Goal: Transaction & Acquisition: Purchase product/service

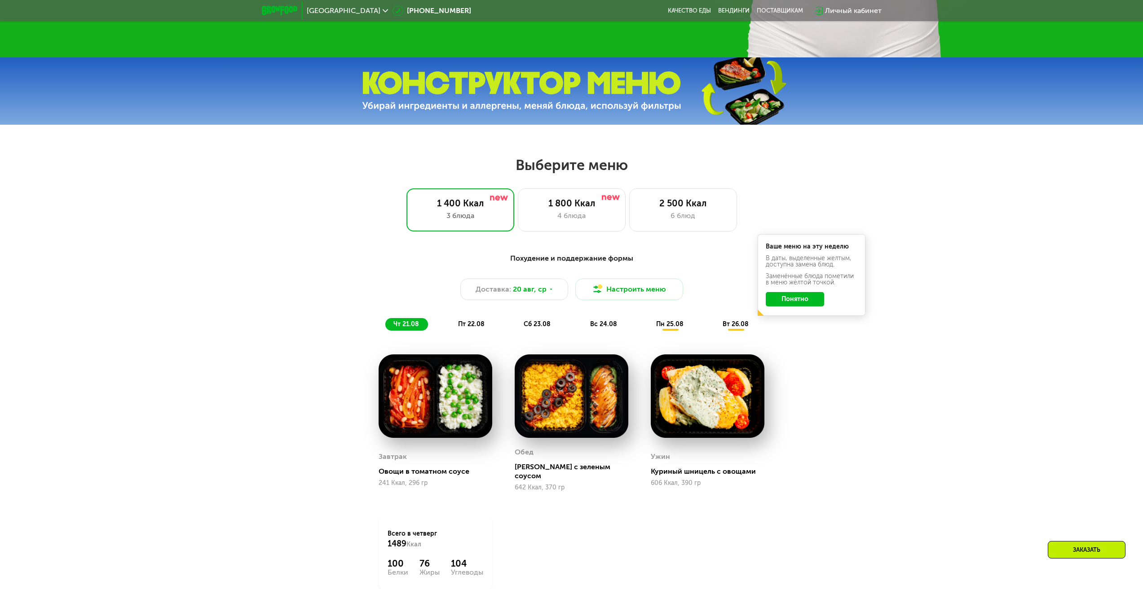
scroll to position [494, 0]
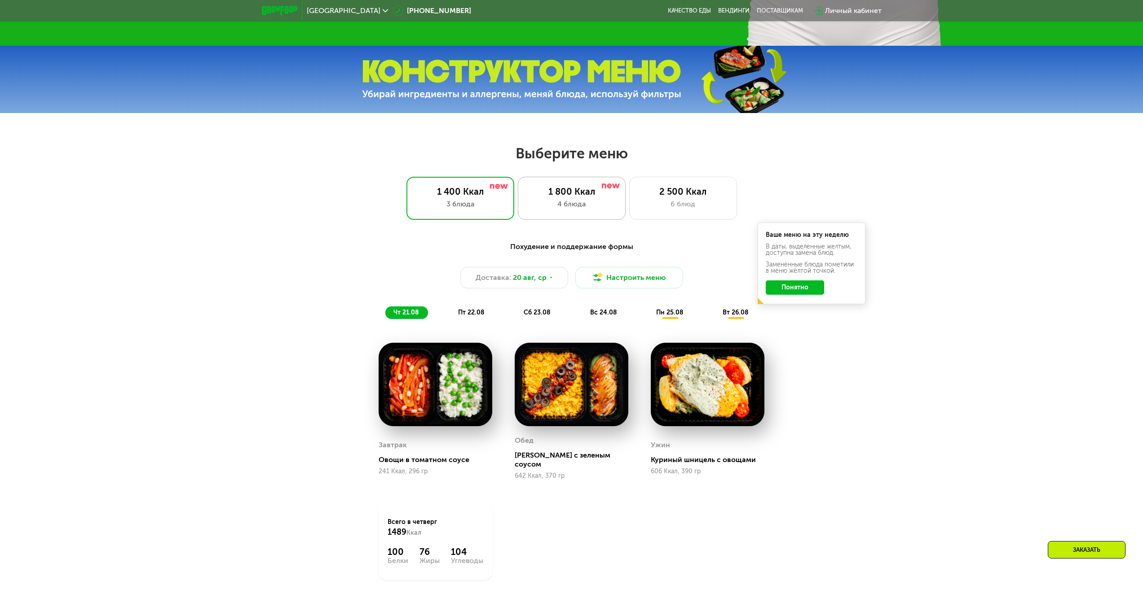
click at [596, 207] on div "4 блюда" at bounding box center [571, 204] width 89 height 11
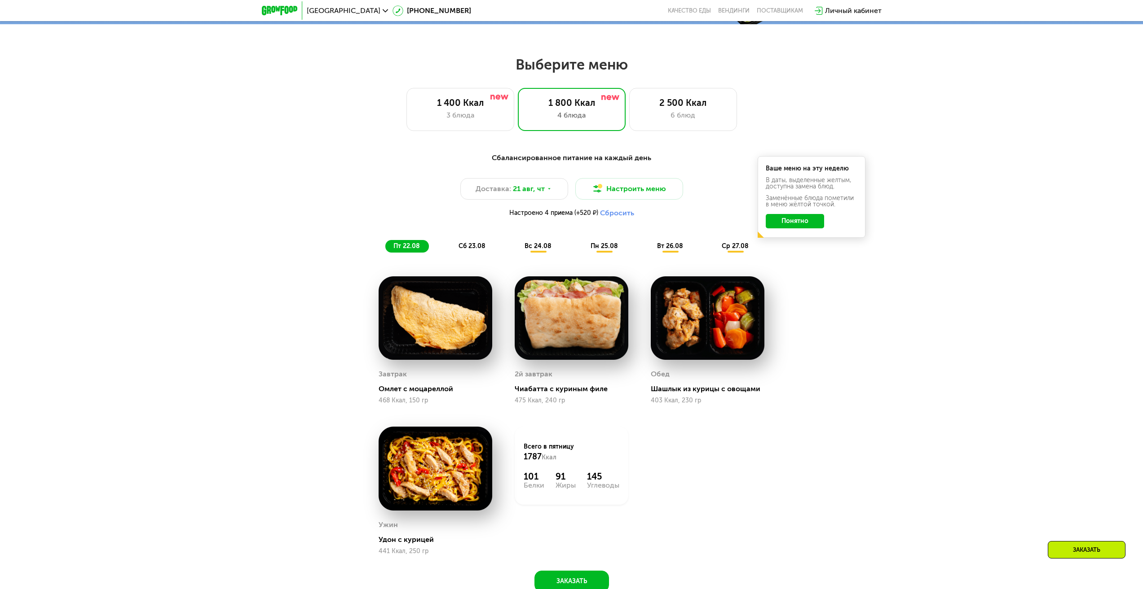
scroll to position [584, 0]
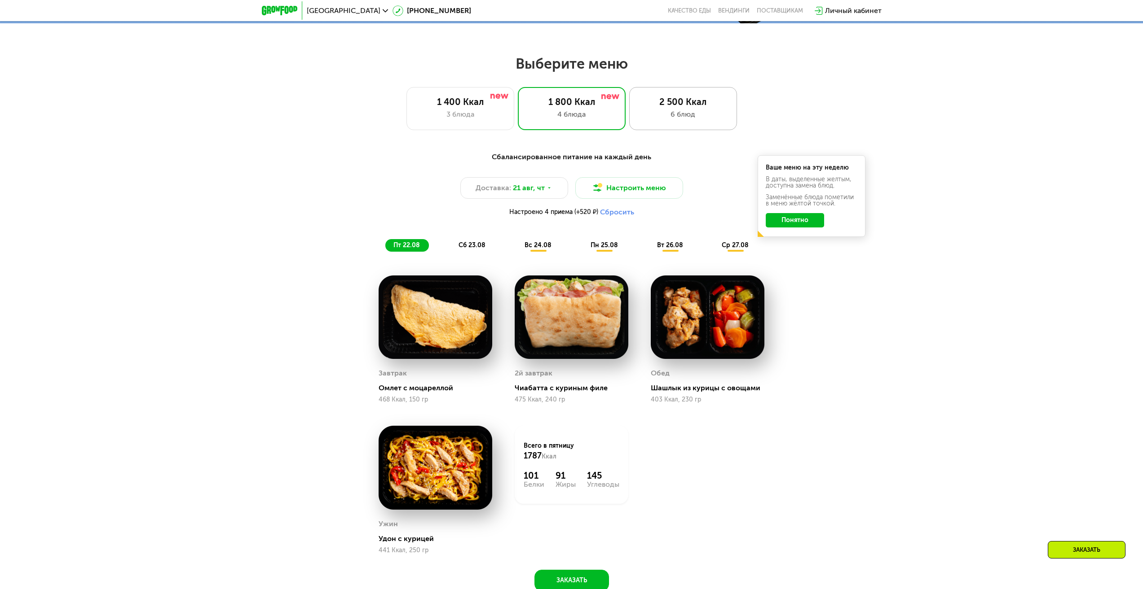
click at [709, 112] on div "6 блюд" at bounding box center [682, 114] width 89 height 11
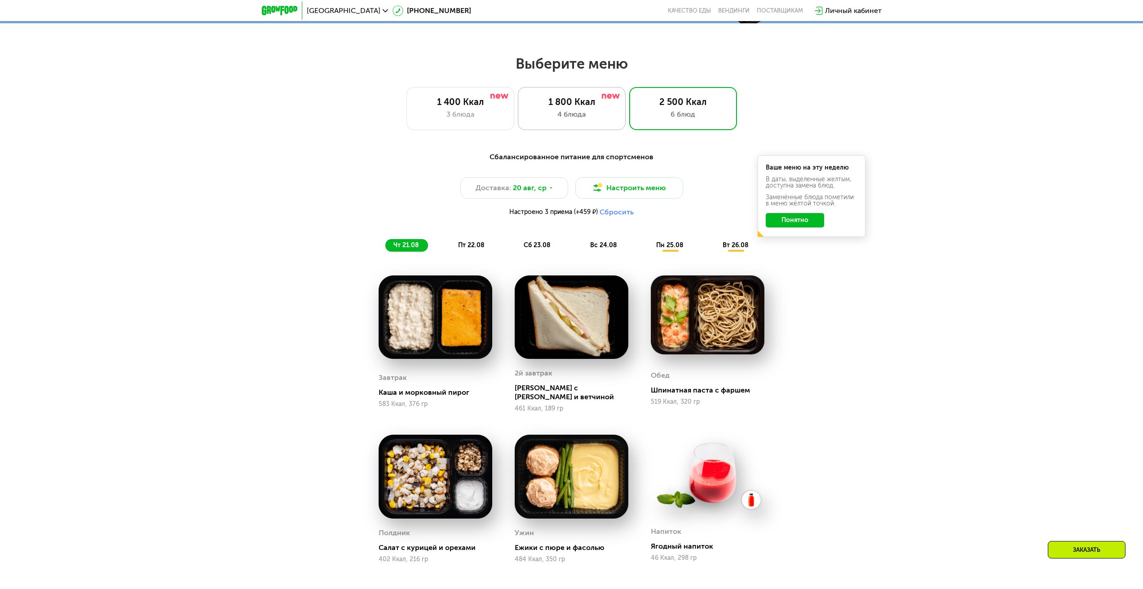
click at [582, 100] on div "1 800 Ккал" at bounding box center [571, 102] width 89 height 11
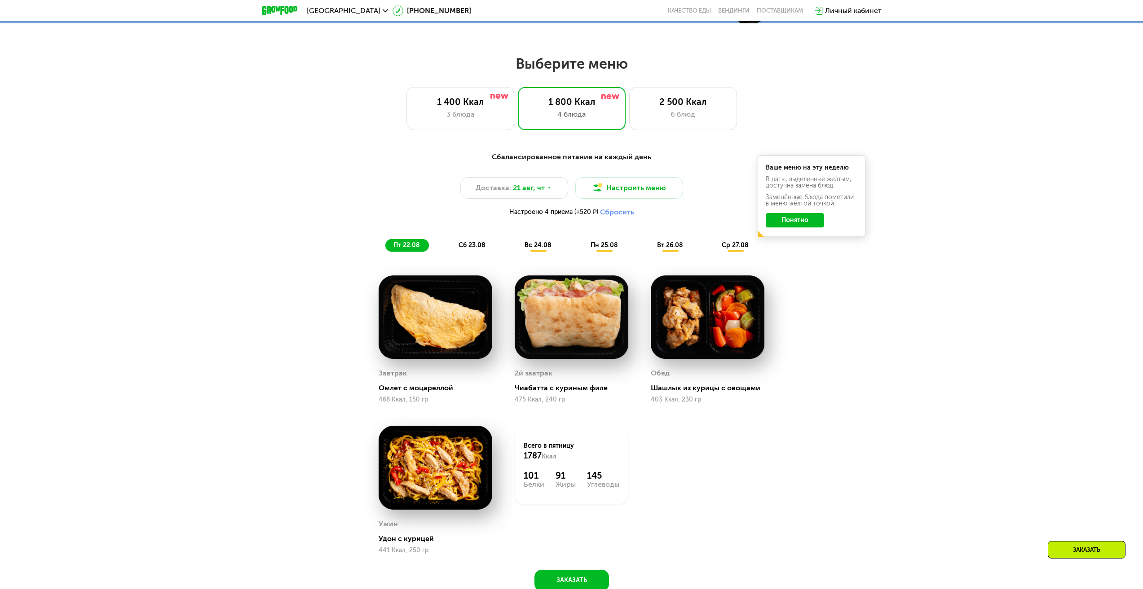
click at [472, 249] on span "сб 23.08" at bounding box center [471, 246] width 27 height 8
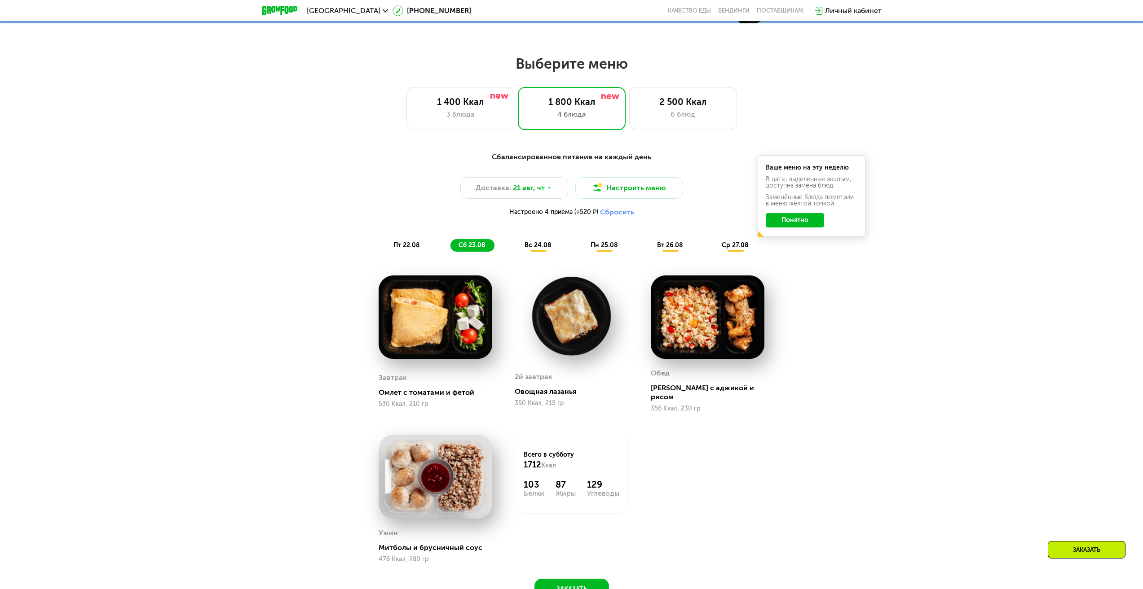
click at [538, 248] on span "вс 24.08" at bounding box center [537, 246] width 27 height 8
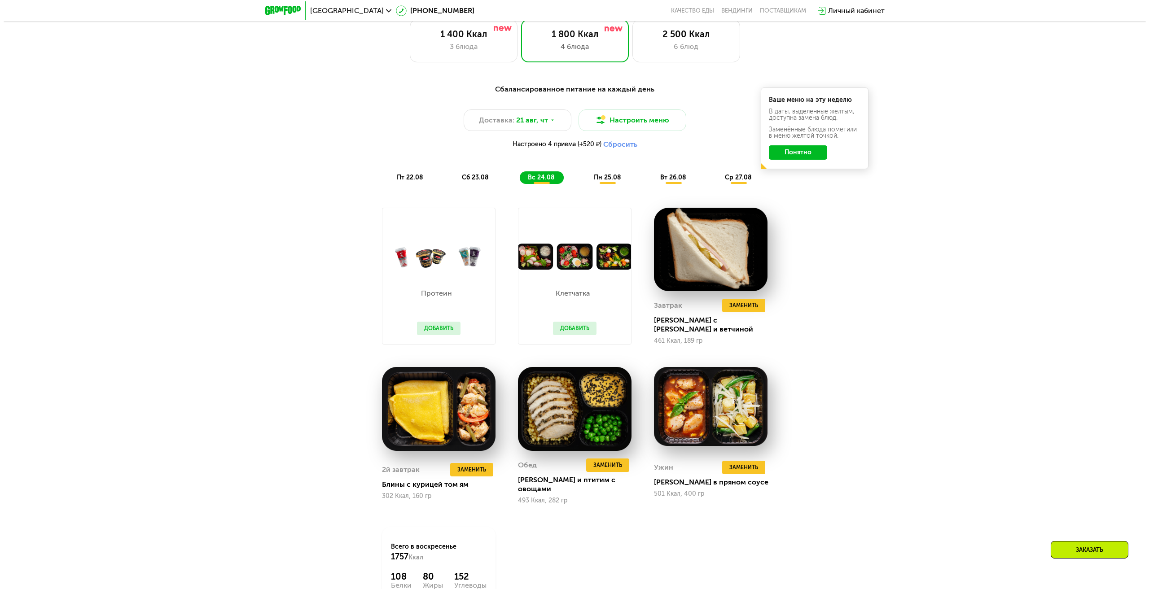
scroll to position [673, 0]
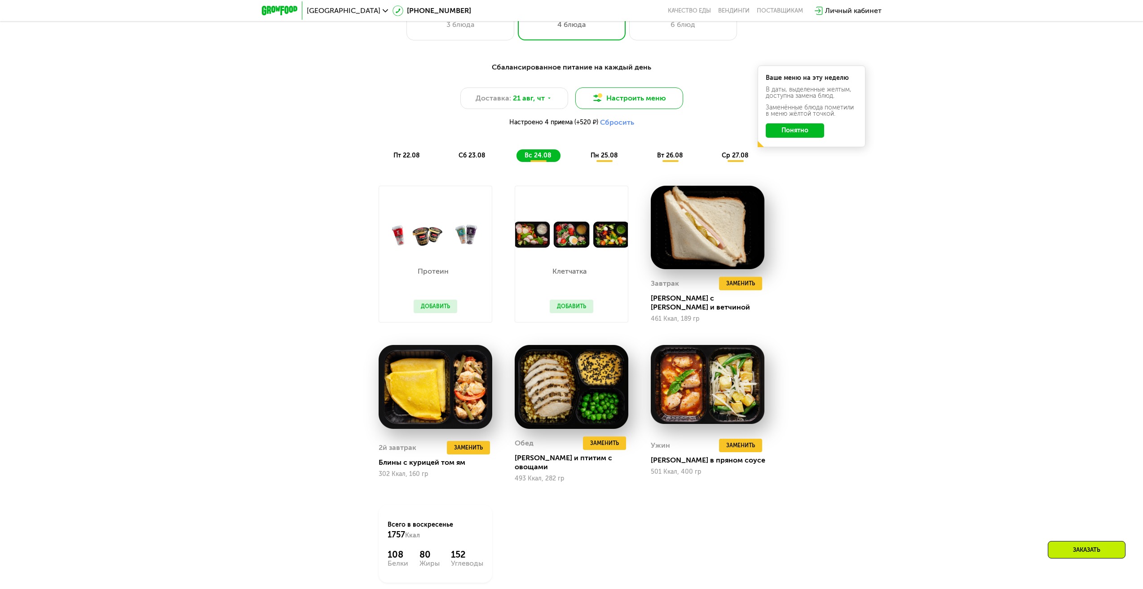
click at [645, 104] on button "Настроить меню" at bounding box center [629, 99] width 108 height 22
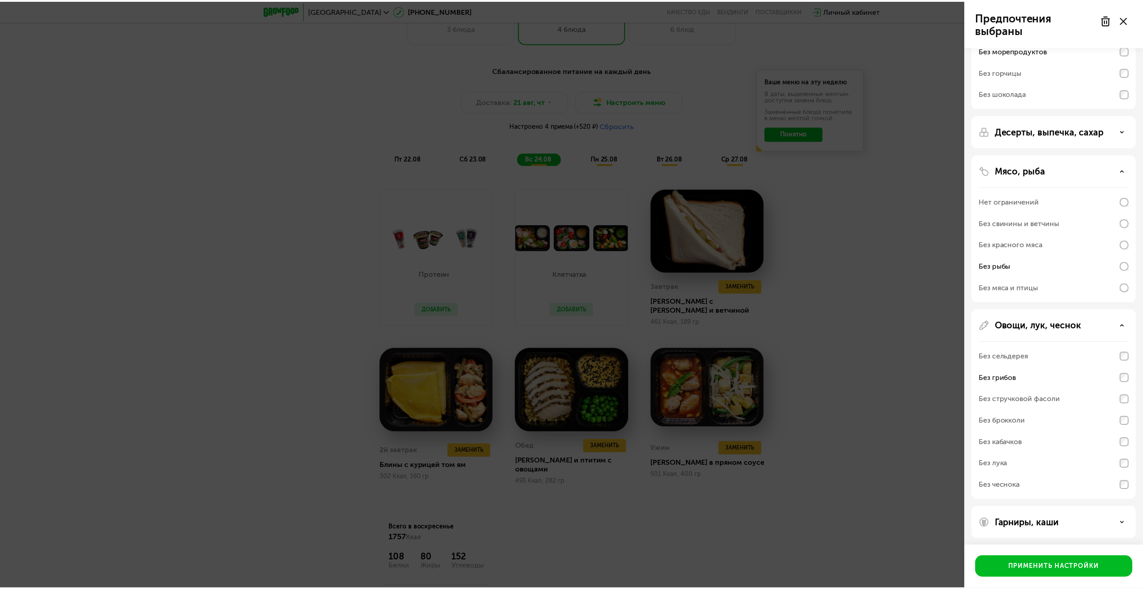
scroll to position [118, 0]
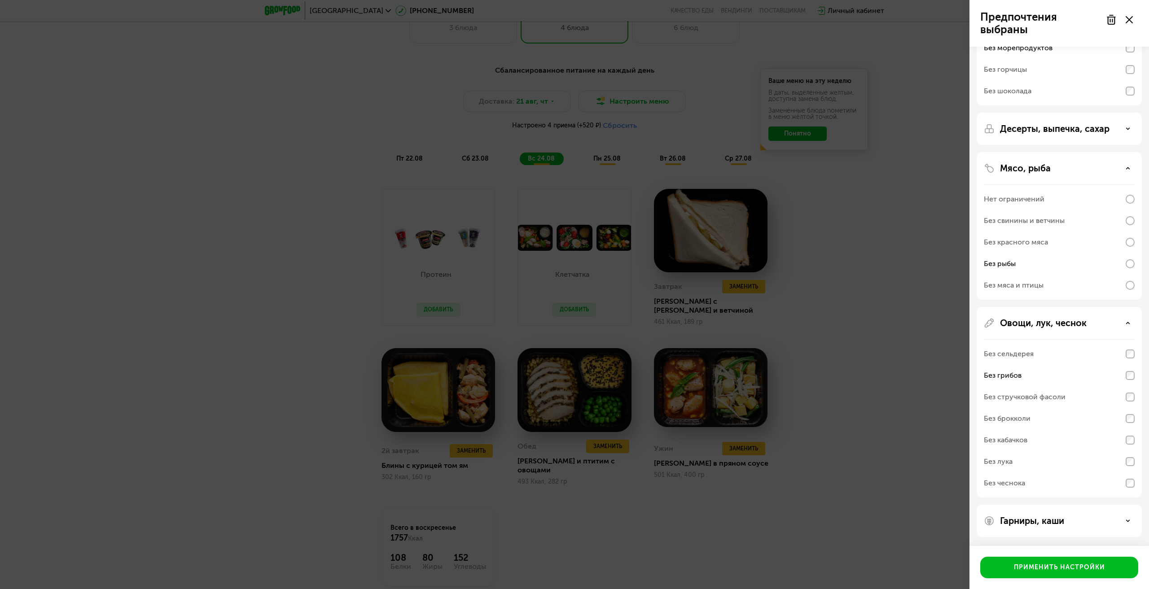
click at [894, 464] on div "Предпочтения выбраны Аллергены Без творога Без орехов Без меда Без морепродукто…" at bounding box center [574, 294] width 1149 height 589
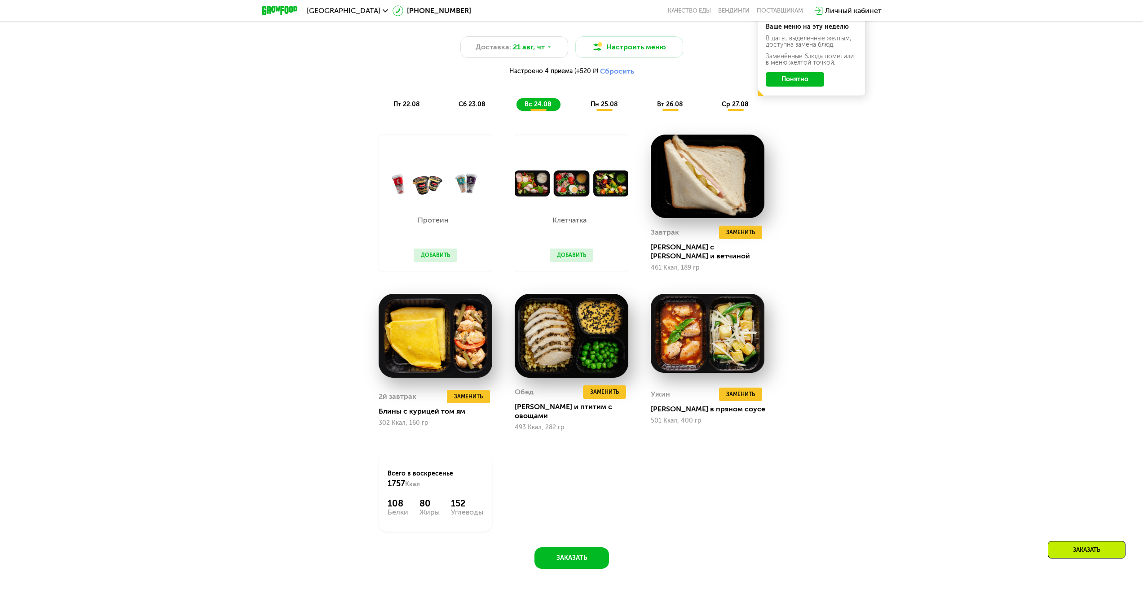
scroll to position [673, 0]
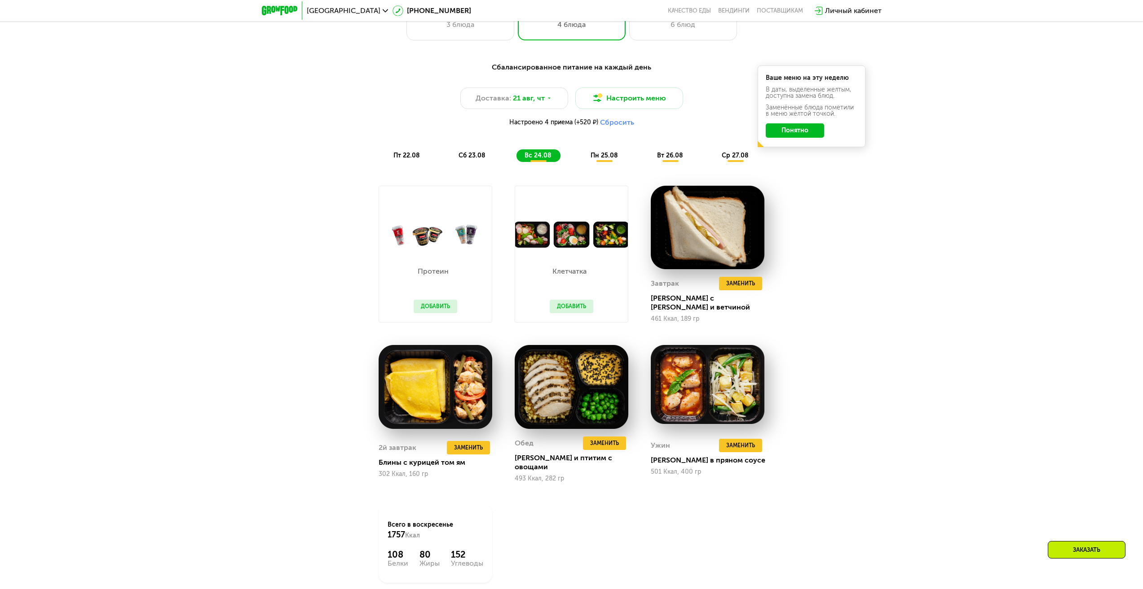
click at [595, 158] on span "пн 25.08" at bounding box center [603, 156] width 27 height 8
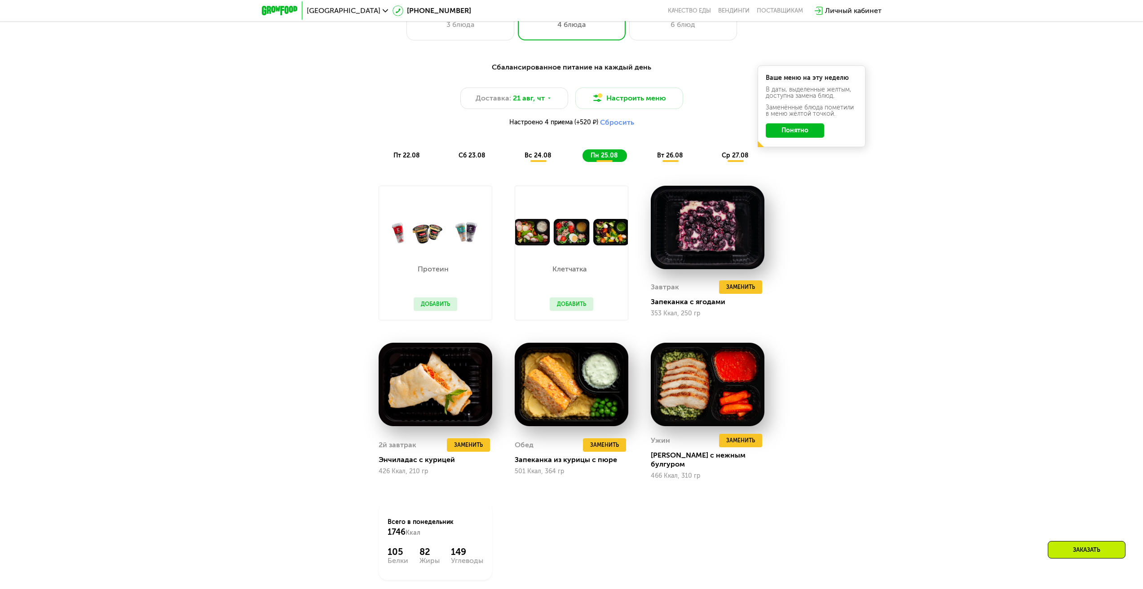
click at [663, 158] on span "вт 26.08" at bounding box center [670, 156] width 26 height 8
